Goal: Use online tool/utility: Utilize a website feature to perform a specific function

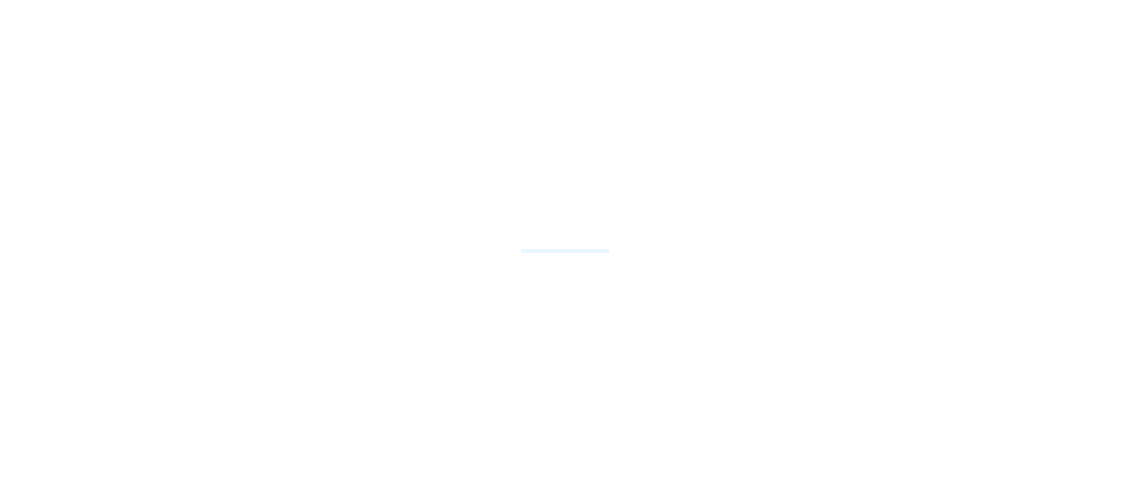
click at [861, 298] on div at bounding box center [565, 250] width 1130 height 501
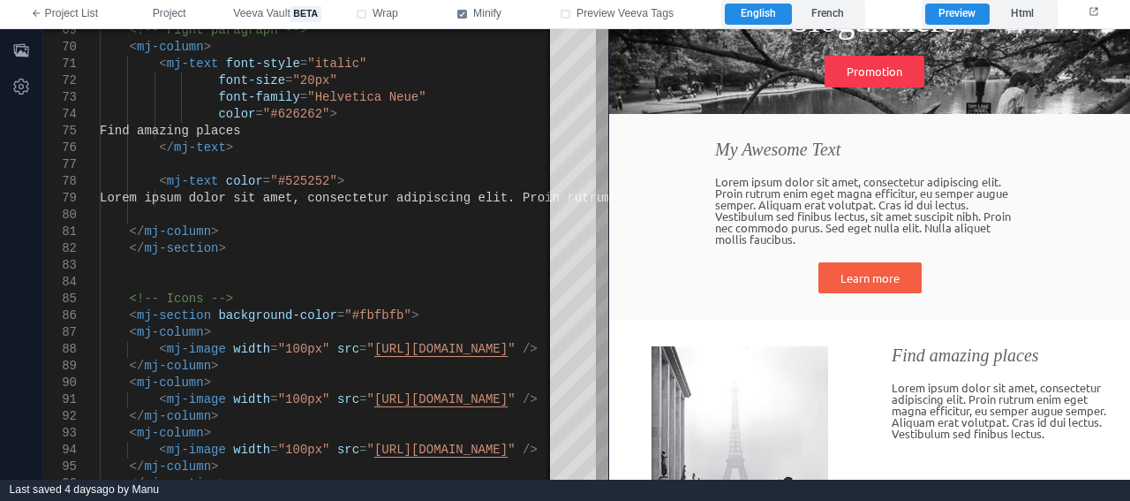
scroll to position [92, 0]
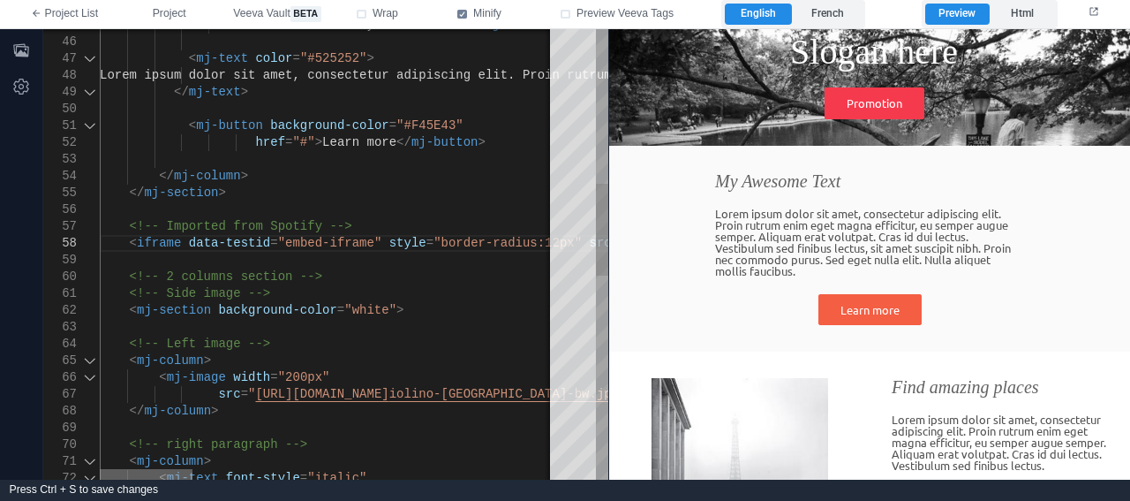
drag, startPoint x: 484, startPoint y: 478, endPoint x: 54, endPoint y: 433, distance: 432.2
click at [54, 433] on div "70 71 72 67 68 69 65 66 62 63 64 59 60 61 56 57 53 54 55 51 52 48 49 50 45 46 4…" at bounding box center [325, 254] width 565 height 450
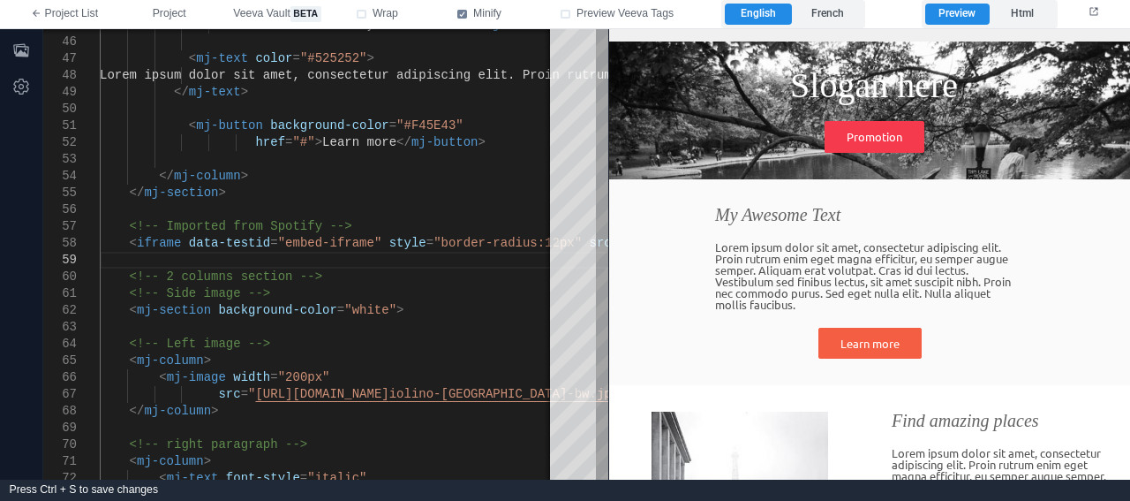
scroll to position [0, 0]
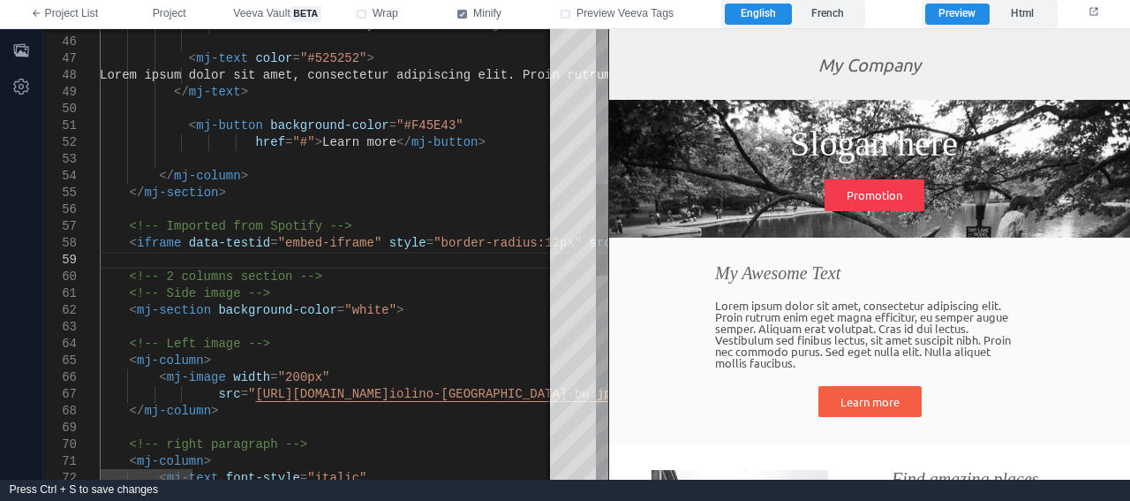
click at [278, 236] on span ""embed-iframe"" at bounding box center [330, 243] width 104 height 14
click at [181, 244] on span at bounding box center [184, 243] width 7 height 14
click at [162, 245] on span "iframe" at bounding box center [159, 243] width 44 height 14
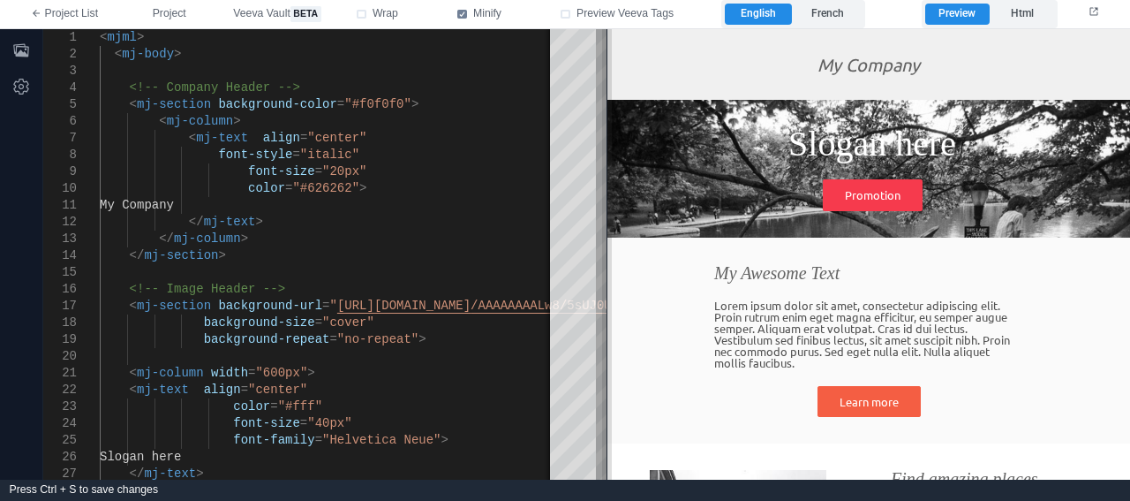
click at [603, 119] on span at bounding box center [607, 254] width 10 height 450
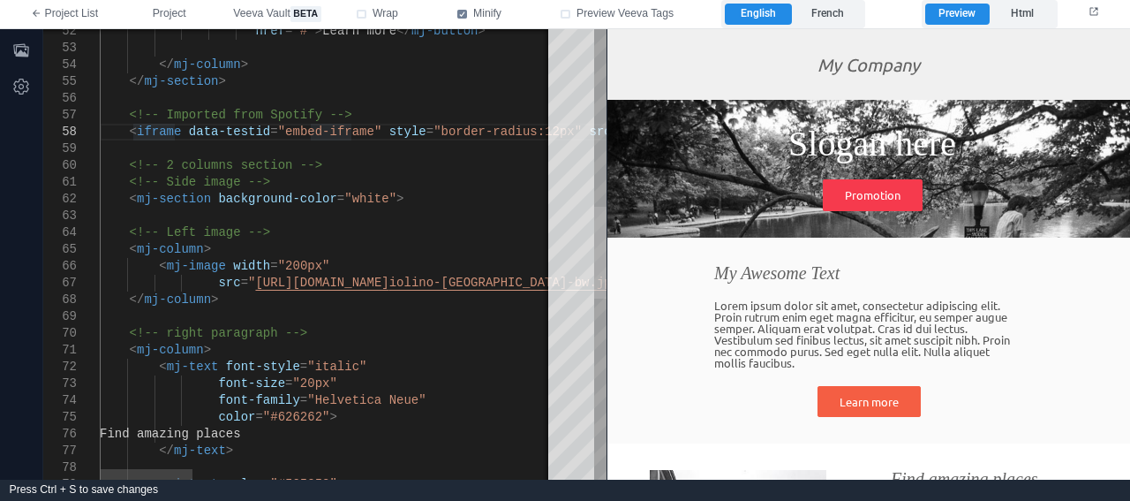
click at [584, 290] on div "52 53 54 55 56 57 58 59 60 61 62 63 64 65 66 67 68 69 70 71 72 73 74 75 76 77 7…" at bounding box center [324, 254] width 563 height 450
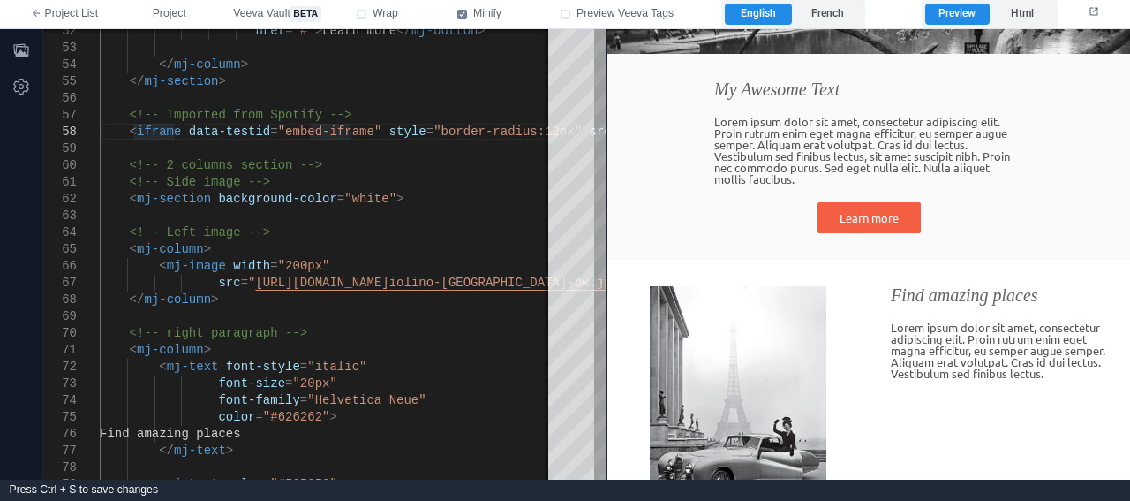
scroll to position [275, 0]
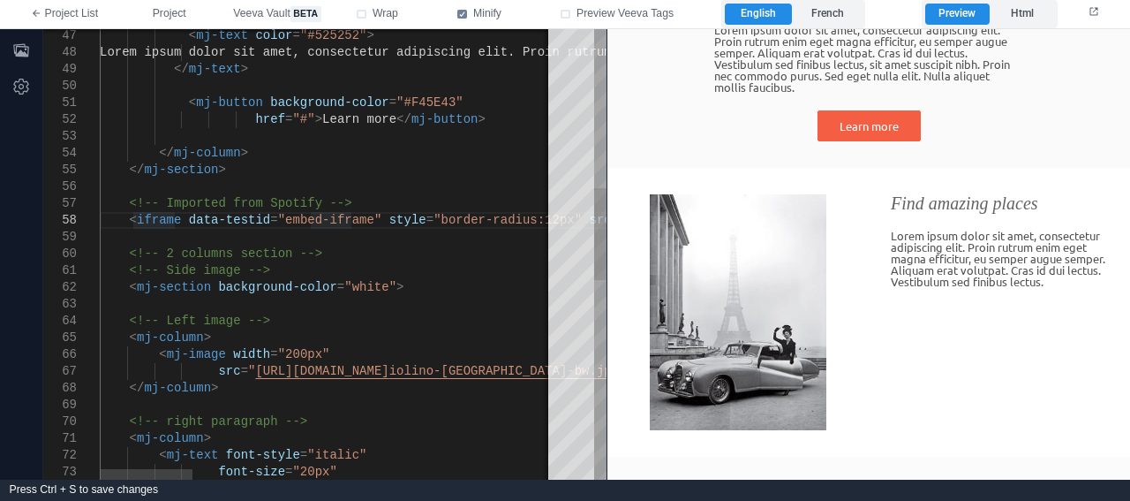
click at [278, 222] on span ""embed-iframe"" at bounding box center [330, 220] width 104 height 14
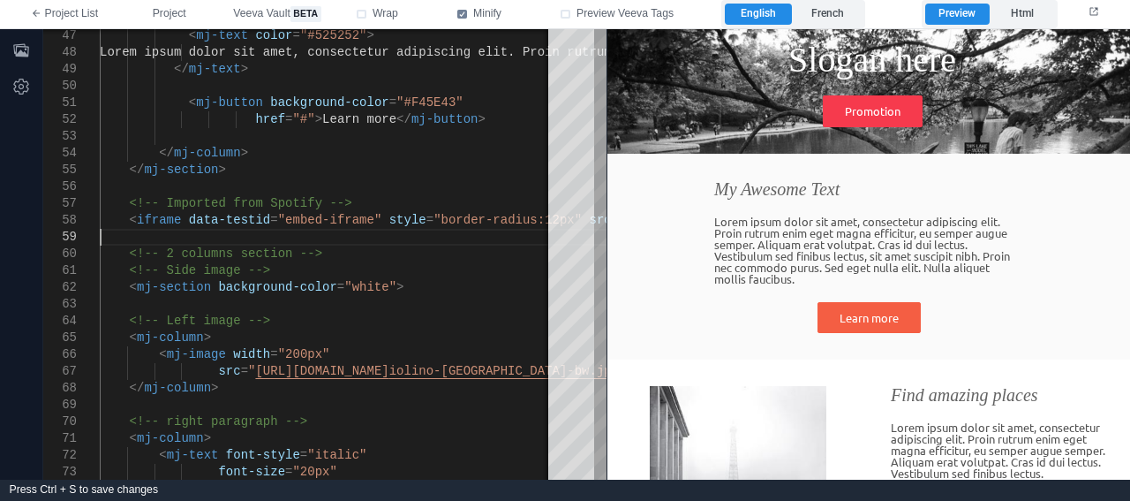
scroll to position [0, 0]
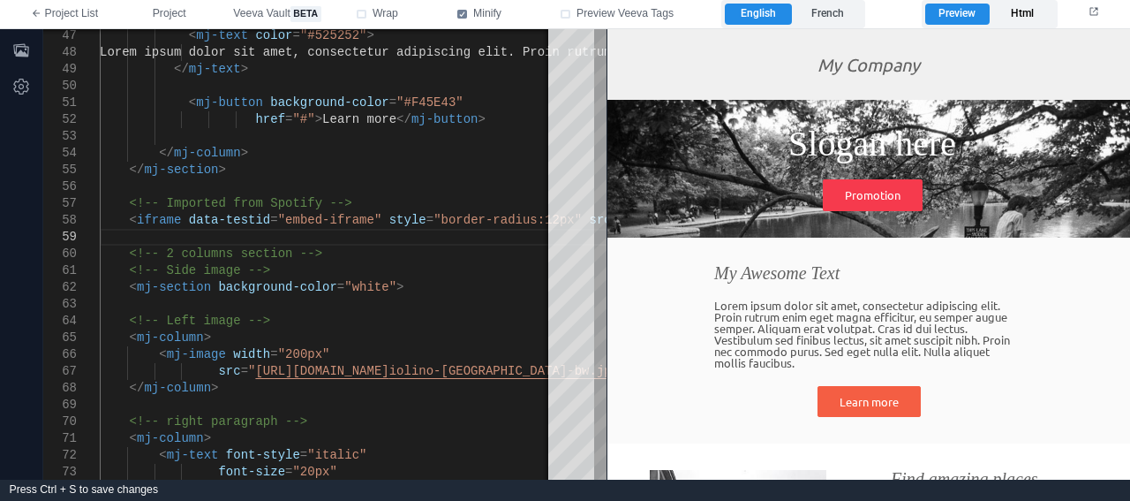
click at [1019, 6] on label "Html" at bounding box center [1022, 14] width 64 height 21
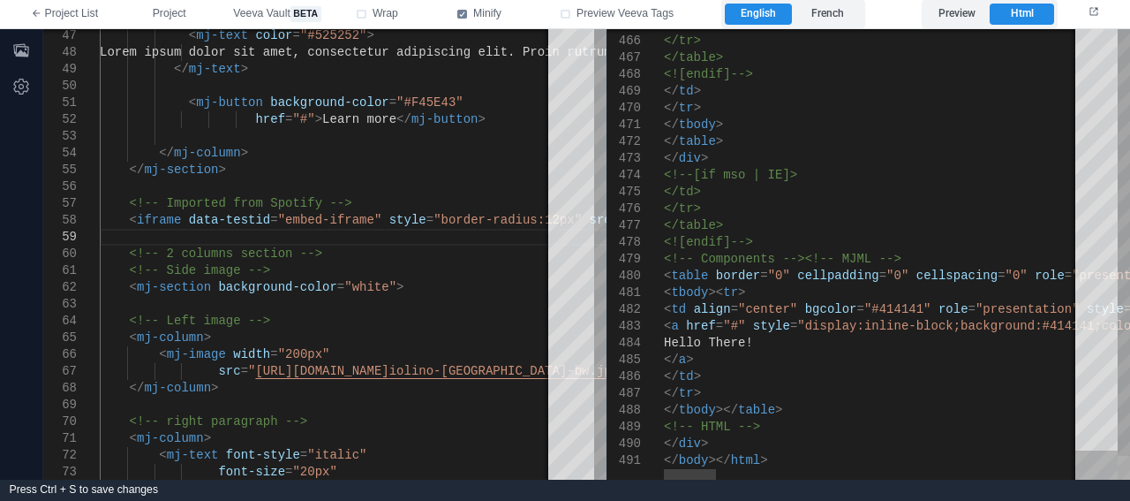
drag, startPoint x: 1127, startPoint y: 96, endPoint x: 1117, endPoint y: 478, distance: 381.5
click at [1117, 478] on div "465 466 467 468 469 470 471 472 473 474 475 476 477 478 479 480 481 482 483 484…" at bounding box center [868, 254] width 523 height 450
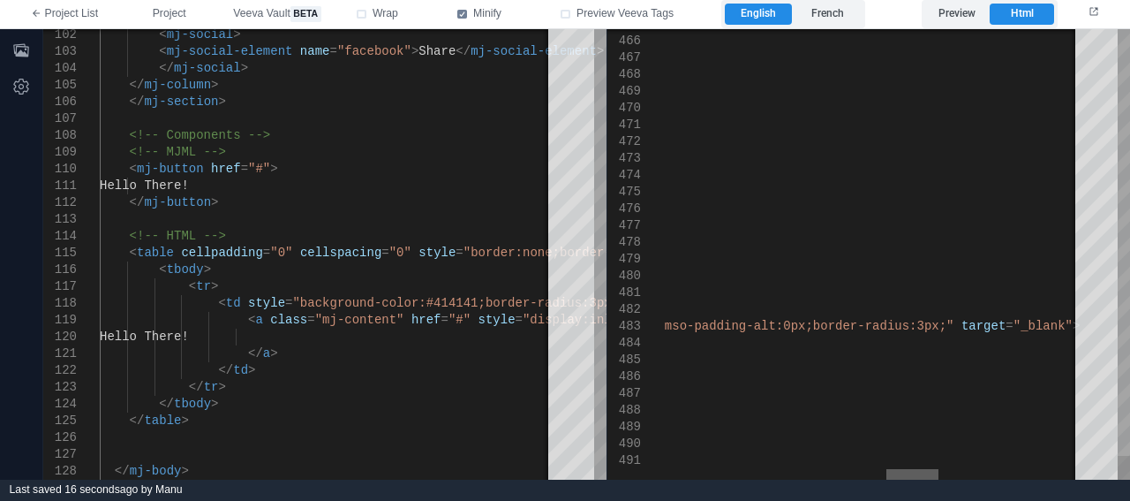
drag, startPoint x: 679, startPoint y: 476, endPoint x: 901, endPoint y: 477, distance: 222.5
click at [901, 477] on div at bounding box center [912, 474] width 52 height 11
drag, startPoint x: 174, startPoint y: 475, endPoint x: 154, endPoint y: 485, distance: 21.7
click at [154, 485] on div "**********" at bounding box center [565, 250] width 1130 height 501
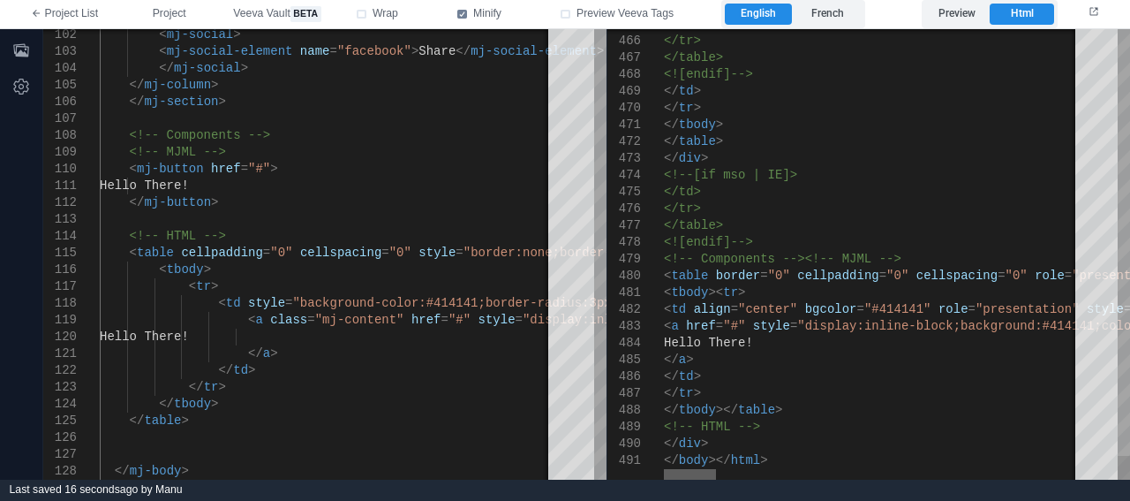
drag, startPoint x: 899, startPoint y: 469, endPoint x: 664, endPoint y: 485, distance: 235.4
click at [664, 485] on div "**********" at bounding box center [565, 250] width 1130 height 501
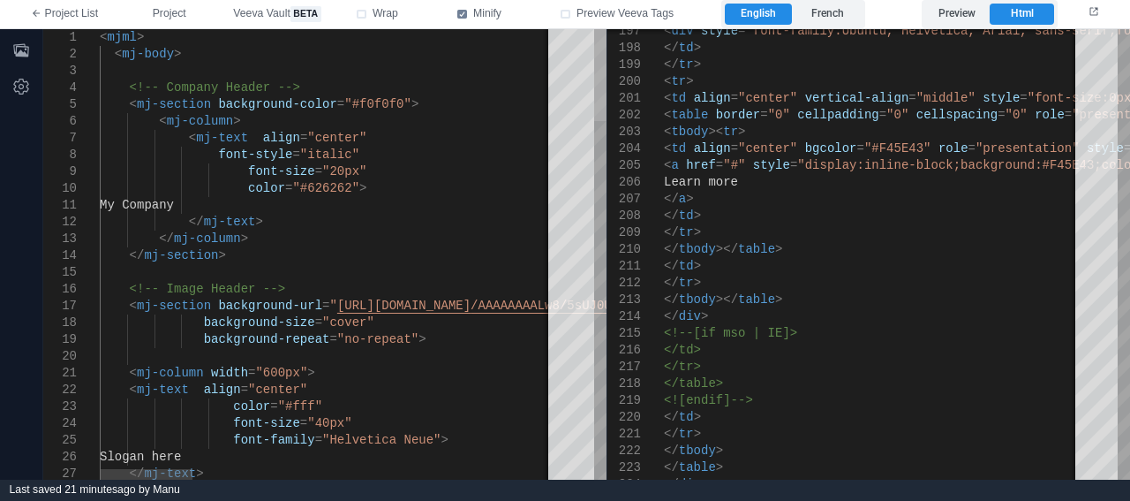
drag, startPoint x: 601, startPoint y: 149, endPoint x: 595, endPoint y: 29, distance: 120.2
click at [595, 29] on div at bounding box center [600, 75] width 12 height 92
drag, startPoint x: 104, startPoint y: 35, endPoint x: 124, endPoint y: 46, distance: 22.9
click at [107, 40] on span "mjml" at bounding box center [122, 37] width 30 height 14
drag, startPoint x: 103, startPoint y: 36, endPoint x: 136, endPoint y: 72, distance: 48.8
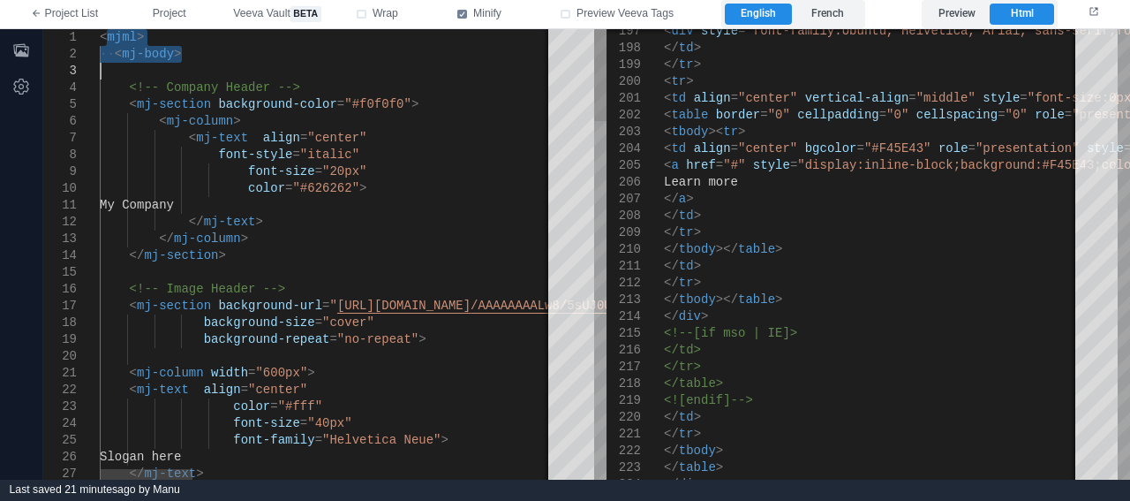
click at [114, 43] on span "mjml" at bounding box center [122, 37] width 30 height 14
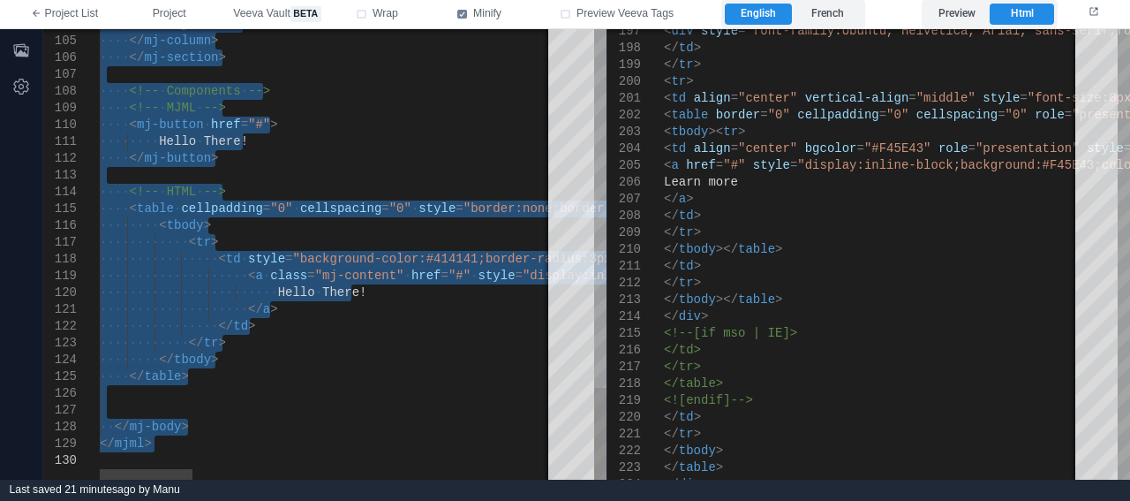
drag, startPoint x: 101, startPoint y: 35, endPoint x: 320, endPoint y: 453, distance: 471.9
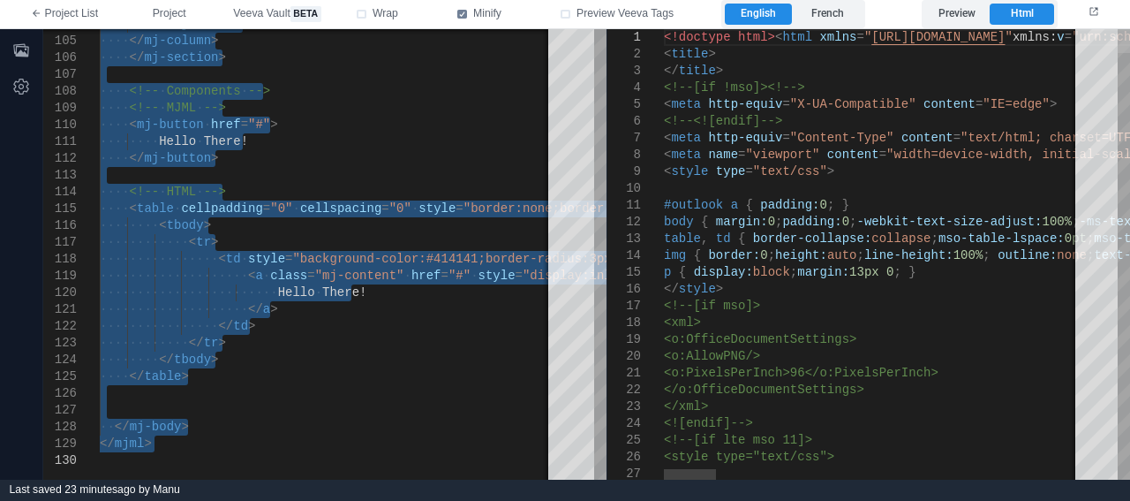
drag, startPoint x: 1129, startPoint y: 208, endPoint x: 1127, endPoint y: -79, distance: 287.8
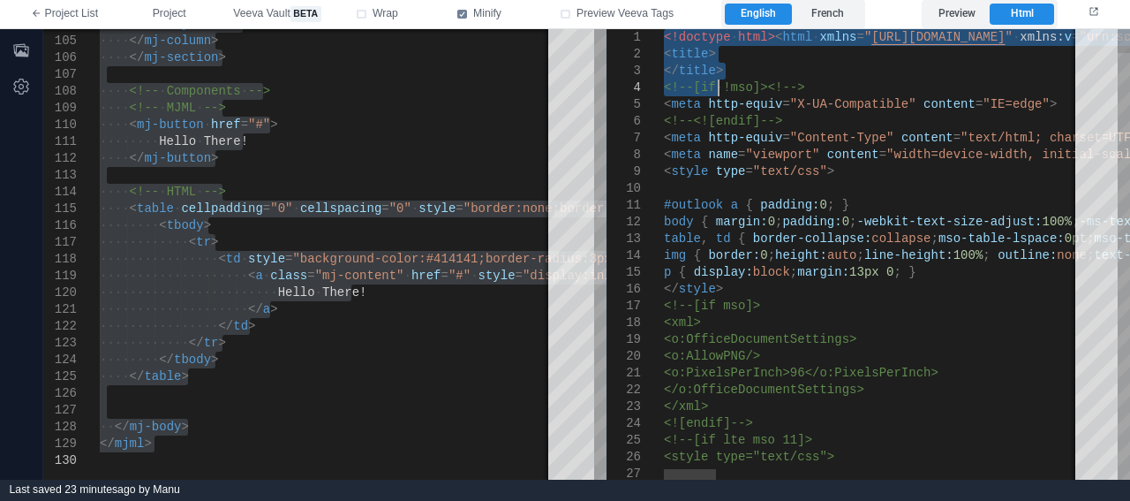
drag, startPoint x: 665, startPoint y: 36, endPoint x: 720, endPoint y: 93, distance: 78.7
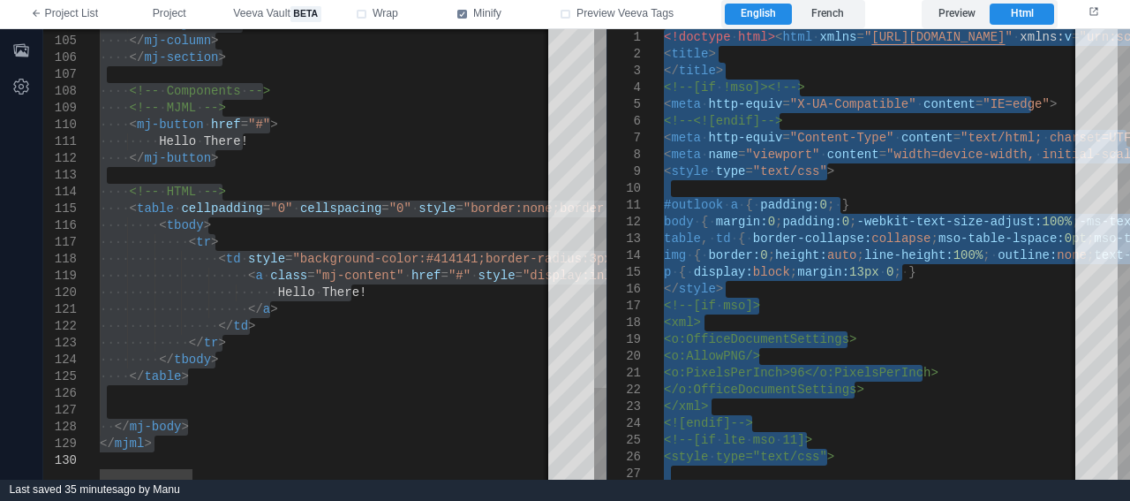
click at [341, 215] on span "cellspacing" at bounding box center [340, 208] width 81 height 14
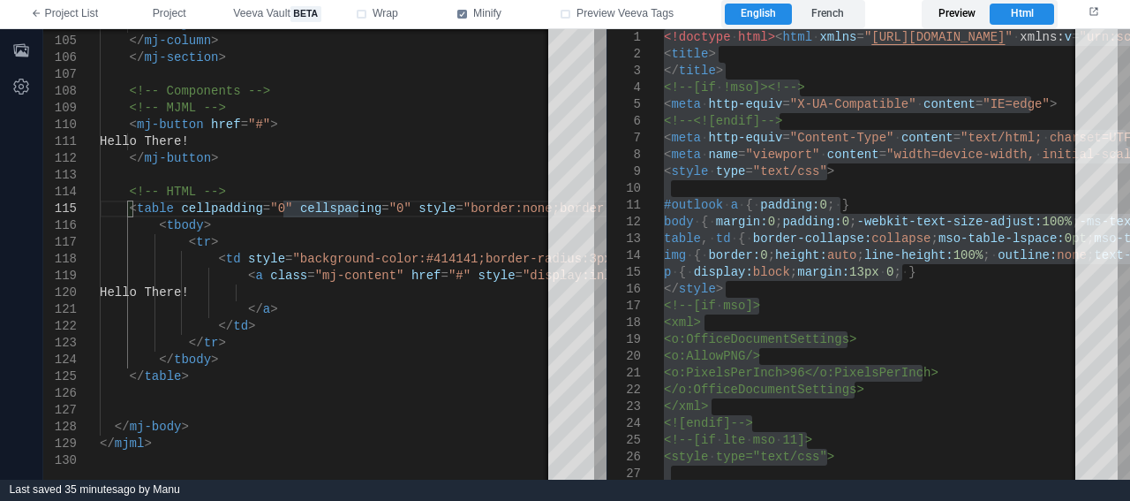
click at [946, 12] on label "Preview" at bounding box center [957, 14] width 64 height 21
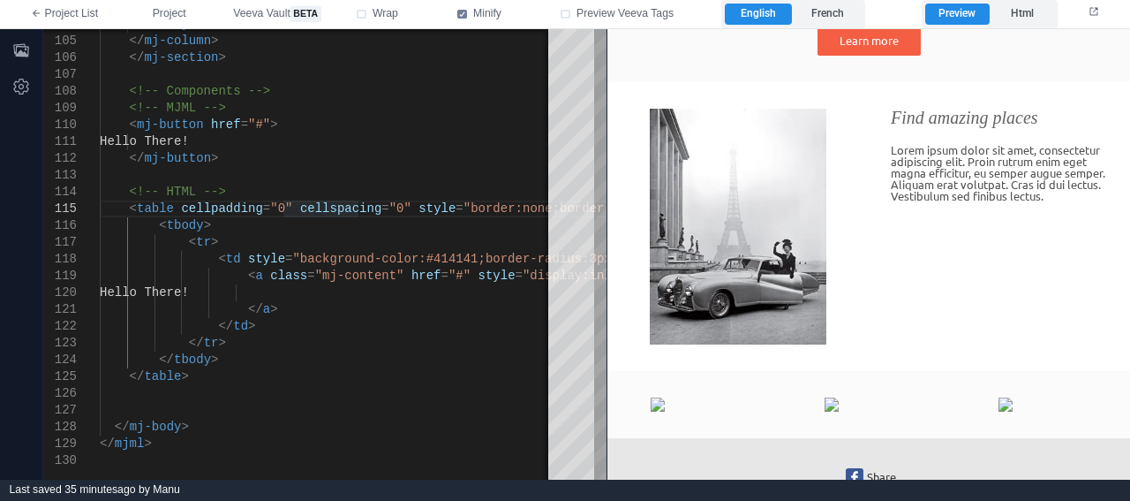
scroll to position [459, 0]
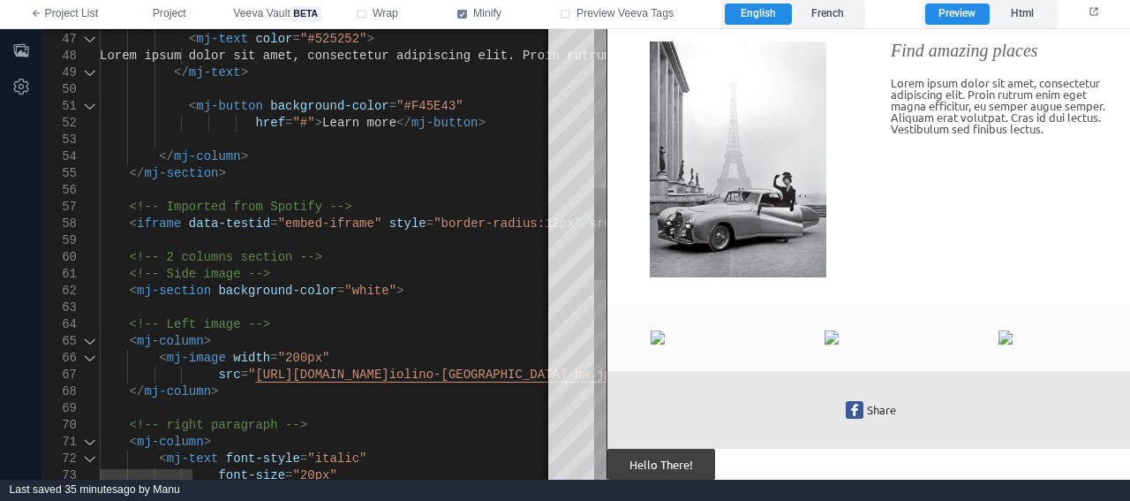
click at [70, 222] on div "58" at bounding box center [60, 223] width 34 height 17
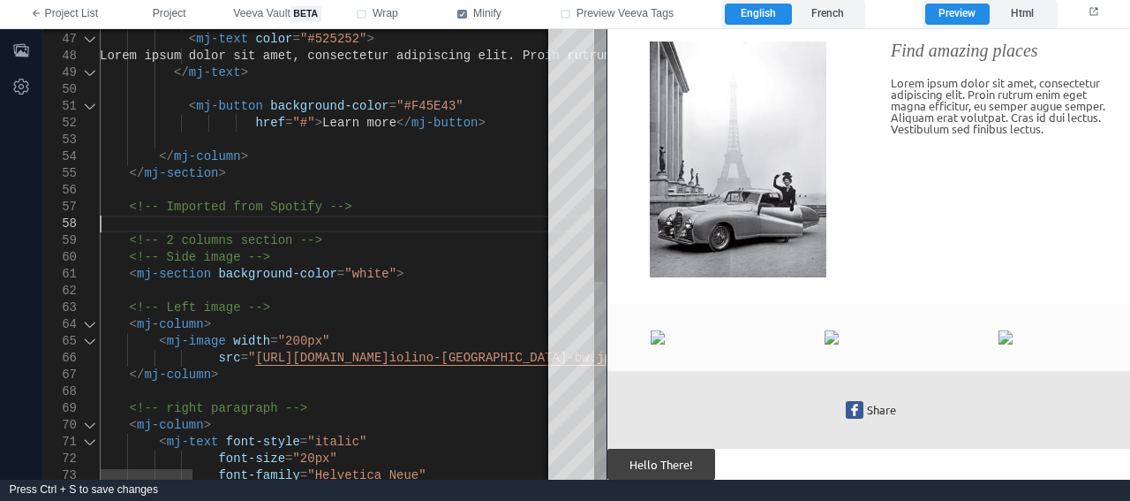
click at [75, 204] on div "57" at bounding box center [60, 207] width 34 height 17
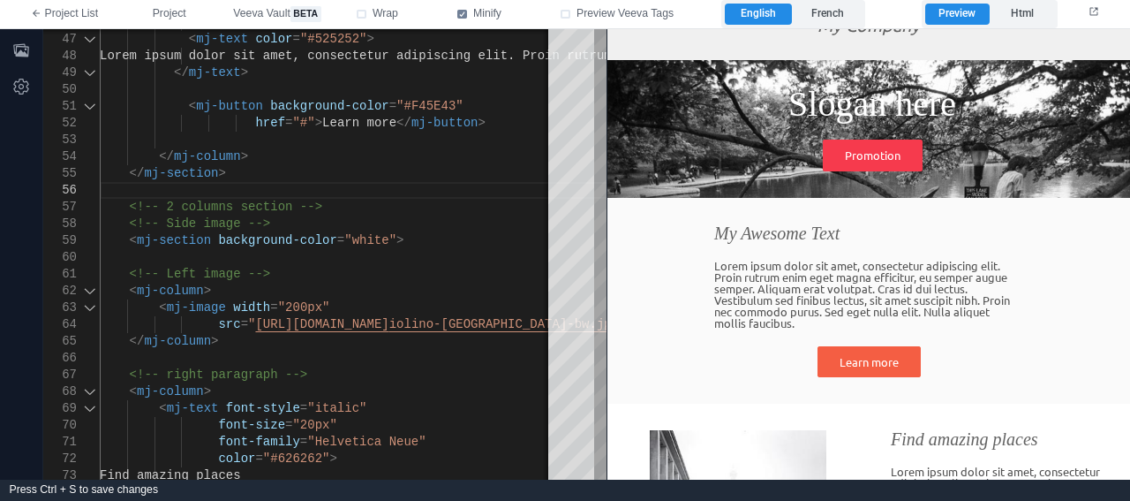
scroll to position [0, 0]
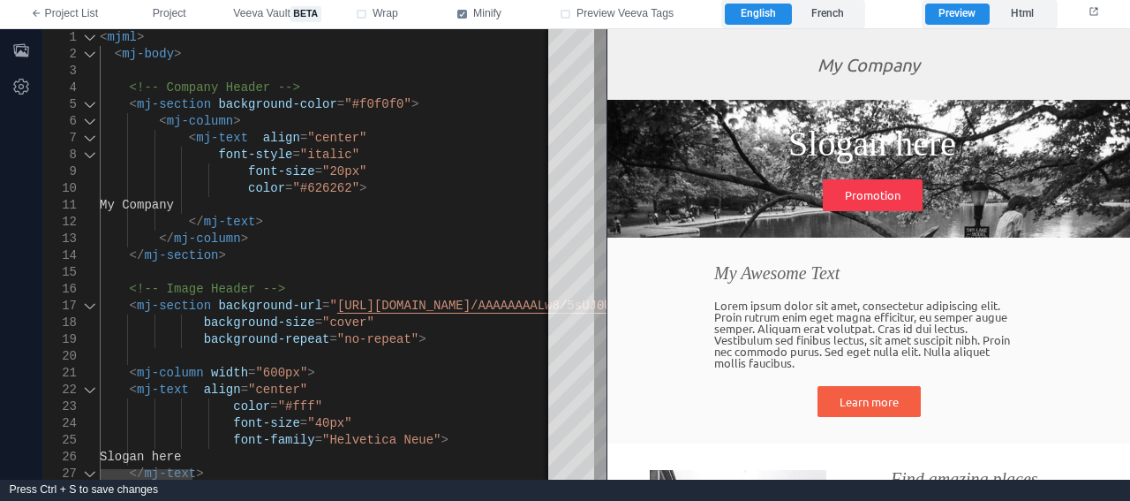
click at [344, 107] on span ""#f0f0f0"" at bounding box center [377, 104] width 67 height 14
click at [1013, 15] on label "Html" at bounding box center [1022, 14] width 64 height 21
